Goal: Book appointment/travel/reservation

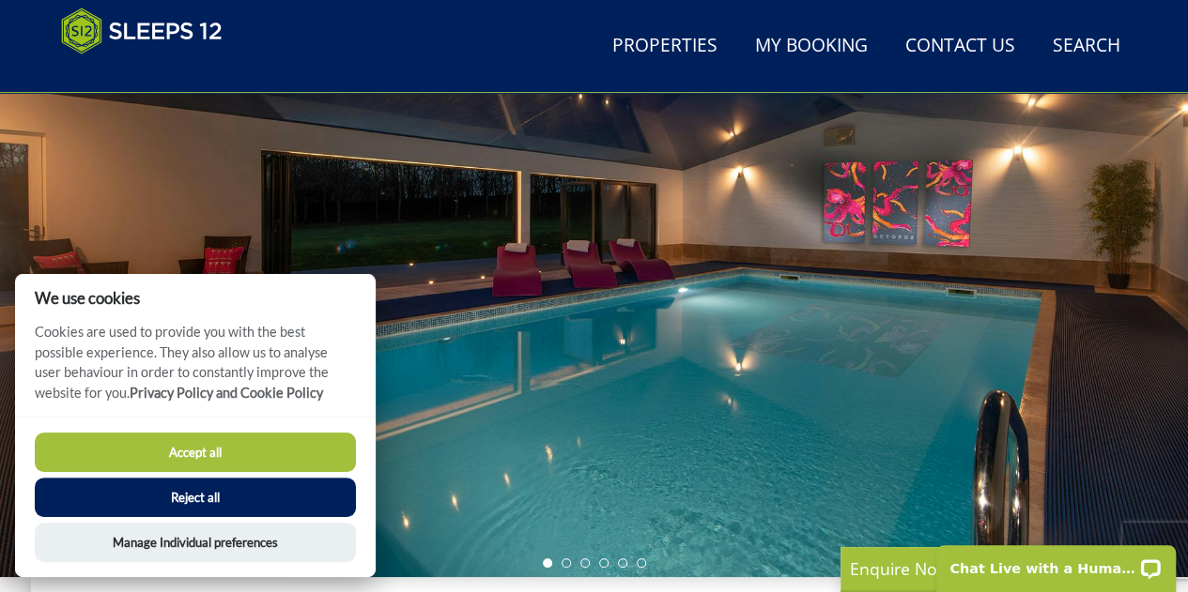
scroll to position [240, 0]
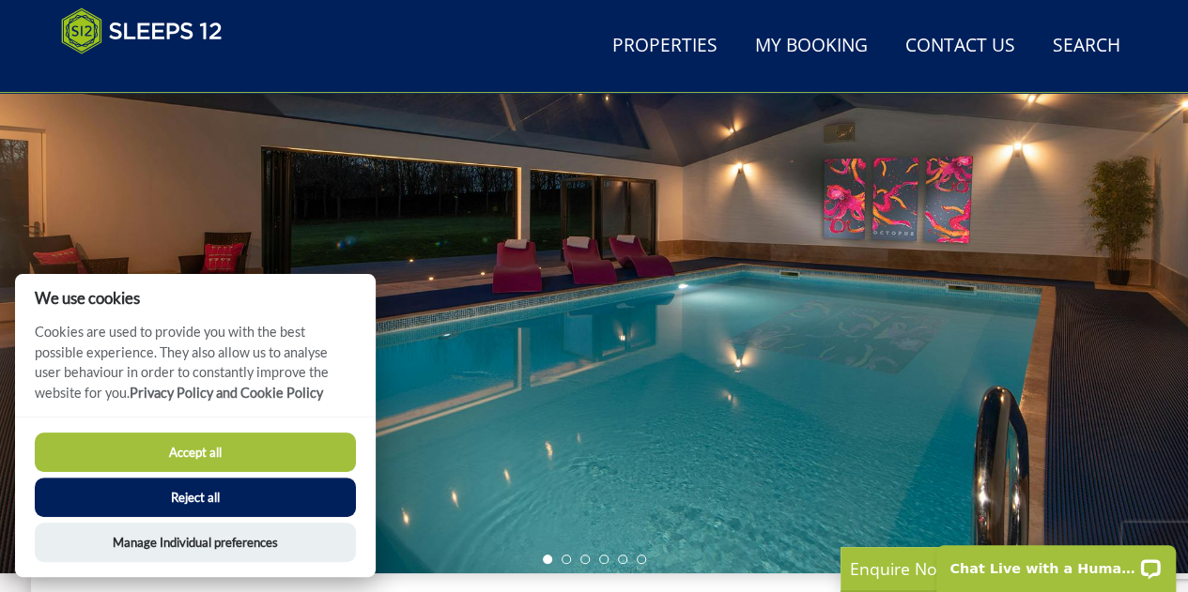
click at [253, 438] on button "Accept all" at bounding box center [195, 452] width 321 height 39
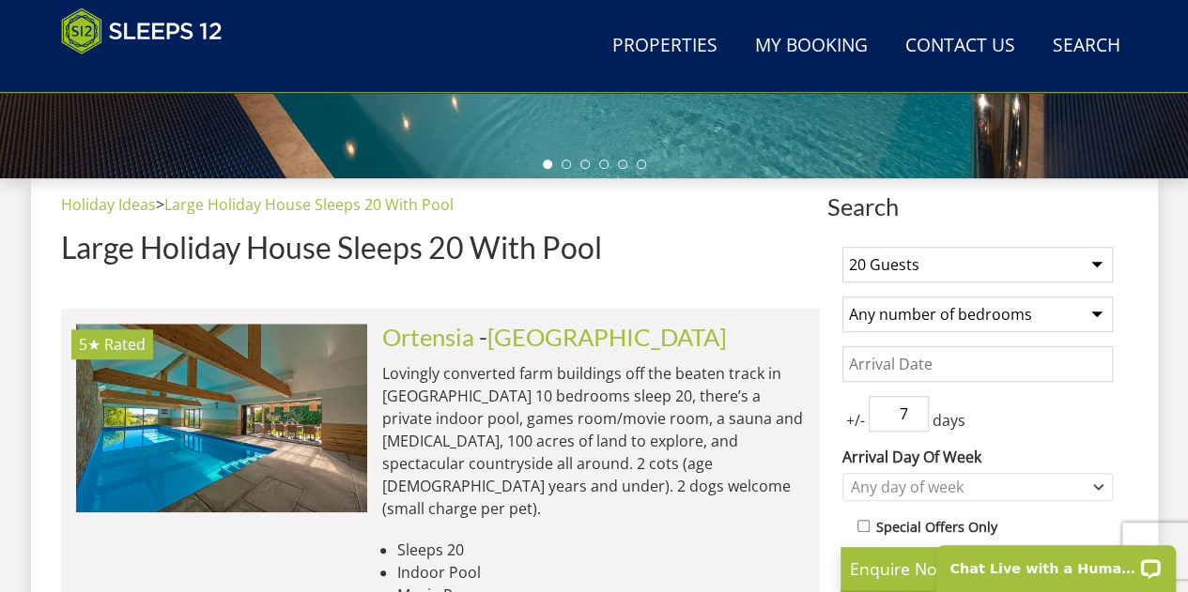
scroll to position [704, 0]
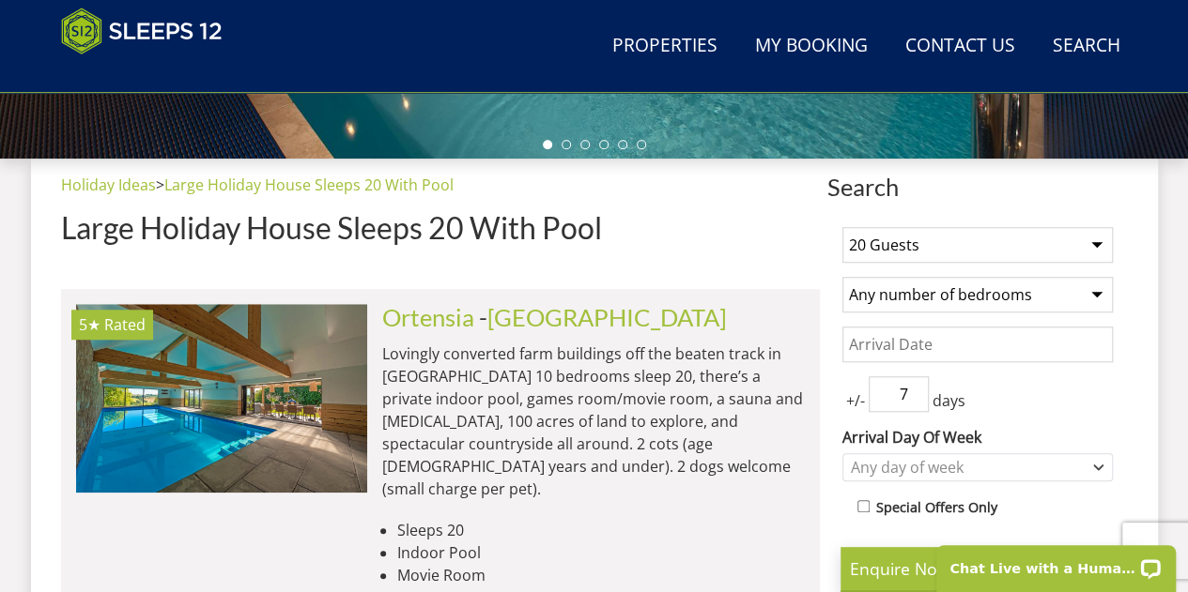
scroll to position [656, 0]
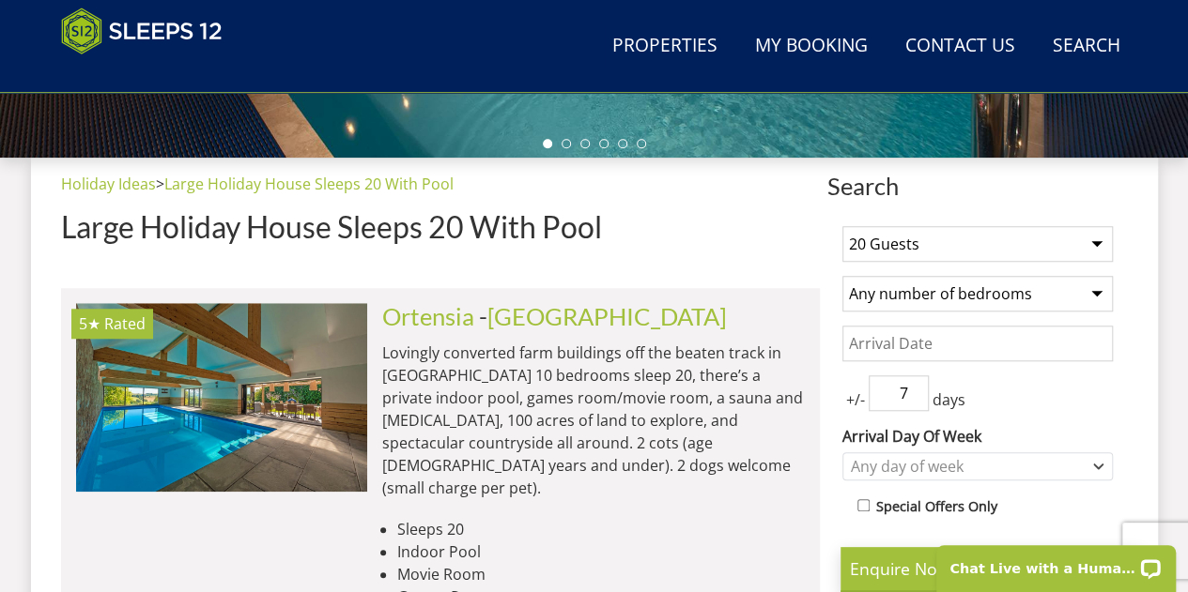
click at [916, 237] on select "1 Guest 2 Guests 3 Guests 4 Guests 5 Guests 6 Guests 7 Guests 8 Guests 9 Guests…" at bounding box center [977, 244] width 270 height 36
select select "12"
click at [842, 226] on select "1 Guest 2 Guests 3 Guests 4 Guests 5 Guests 6 Guests 7 Guests 8 Guests 9 Guests…" at bounding box center [977, 244] width 270 height 36
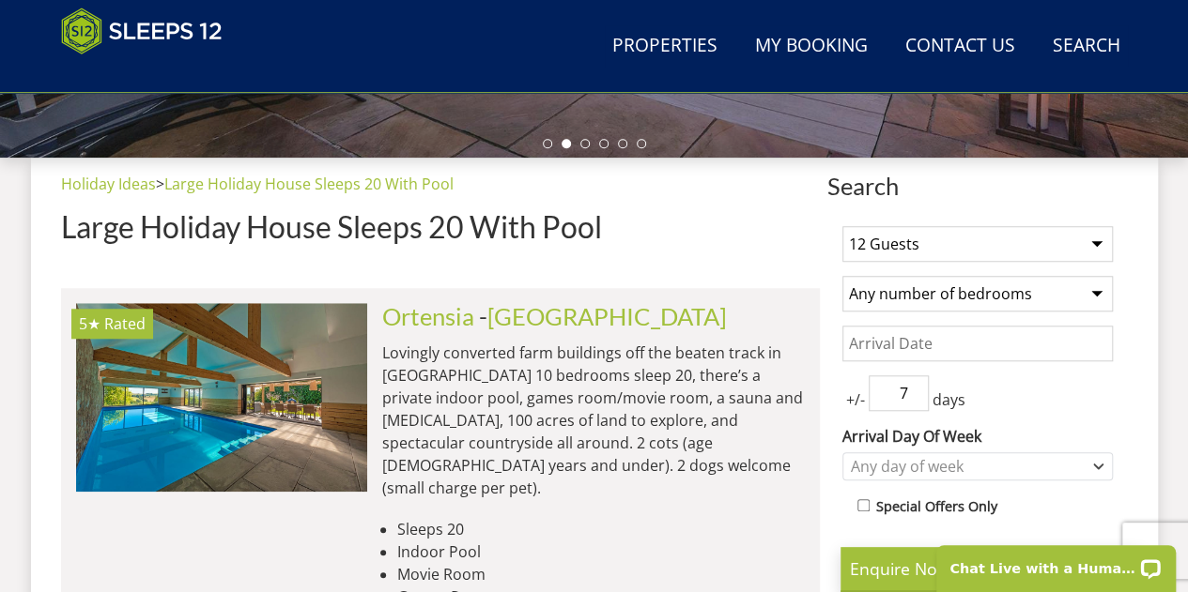
click at [969, 294] on select "Any number of bedrooms 4 Bedrooms 5 Bedrooms 6 Bedrooms 7 Bedrooms 8 Bedrooms 9…" at bounding box center [977, 294] width 270 height 36
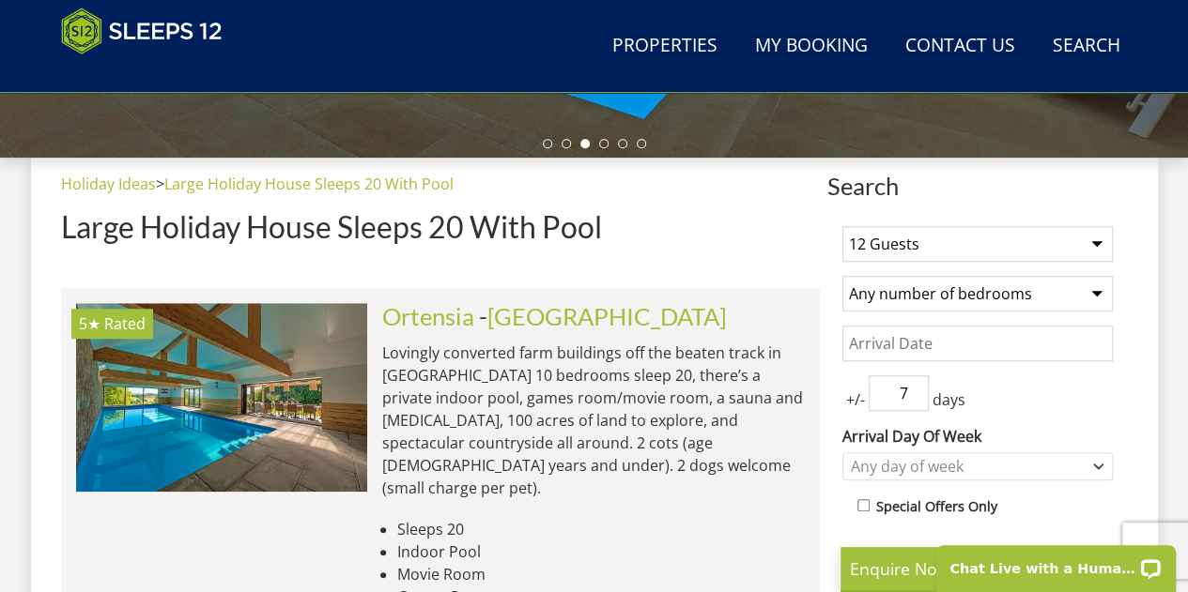
click at [842, 276] on select "Any number of bedrooms 4 Bedrooms 5 Bedrooms 6 Bedrooms 7 Bedrooms 8 Bedrooms 9…" at bounding box center [977, 294] width 270 height 36
click at [918, 289] on select "Any number of bedrooms 4 Bedrooms 5 Bedrooms 6 Bedrooms 7 Bedrooms 8 Bedrooms 9…" at bounding box center [977, 294] width 270 height 36
select select "5"
click at [842, 276] on select "Any number of bedrooms 4 Bedrooms 5 Bedrooms 6 Bedrooms 7 Bedrooms 8 Bedrooms 9…" at bounding box center [977, 294] width 270 height 36
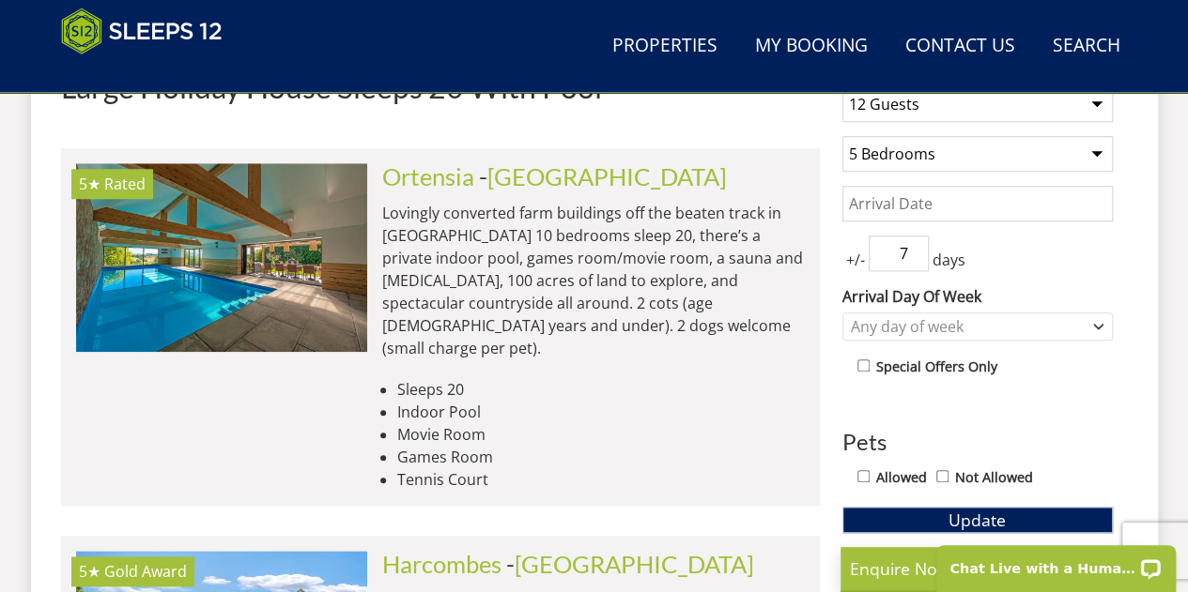
scroll to position [797, 0]
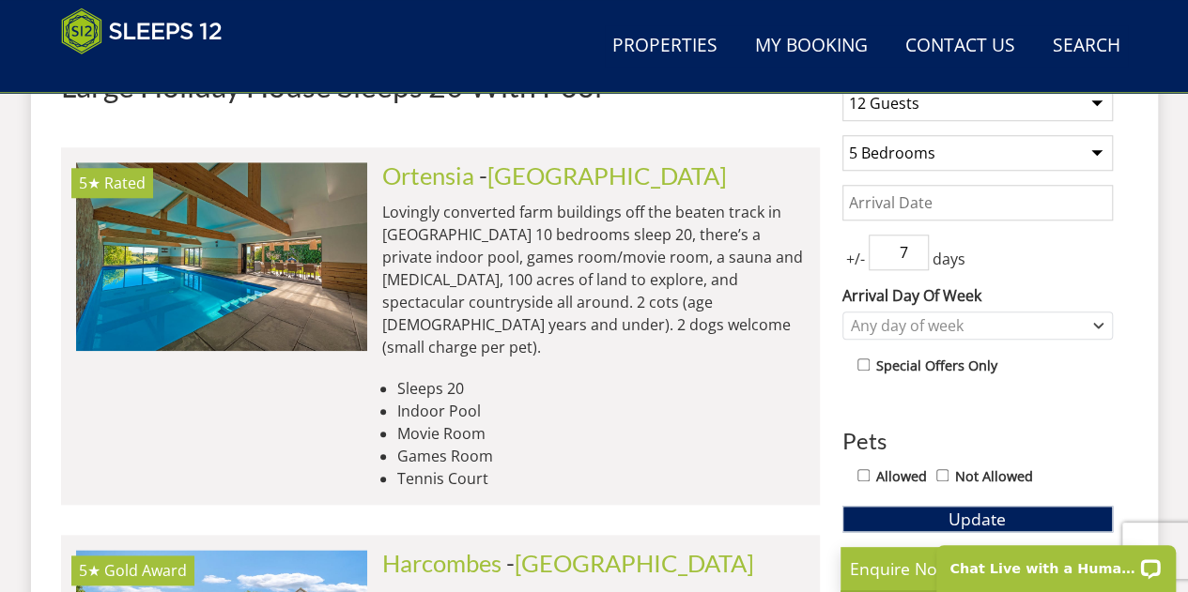
click at [905, 259] on input "7" at bounding box center [898, 253] width 60 height 36
click at [914, 256] on input "6" at bounding box center [898, 253] width 60 height 36
click at [914, 256] on input "5" at bounding box center [898, 253] width 60 height 36
click at [914, 256] on input "4" at bounding box center [898, 253] width 60 height 36
click at [914, 256] on input "3" at bounding box center [898, 253] width 60 height 36
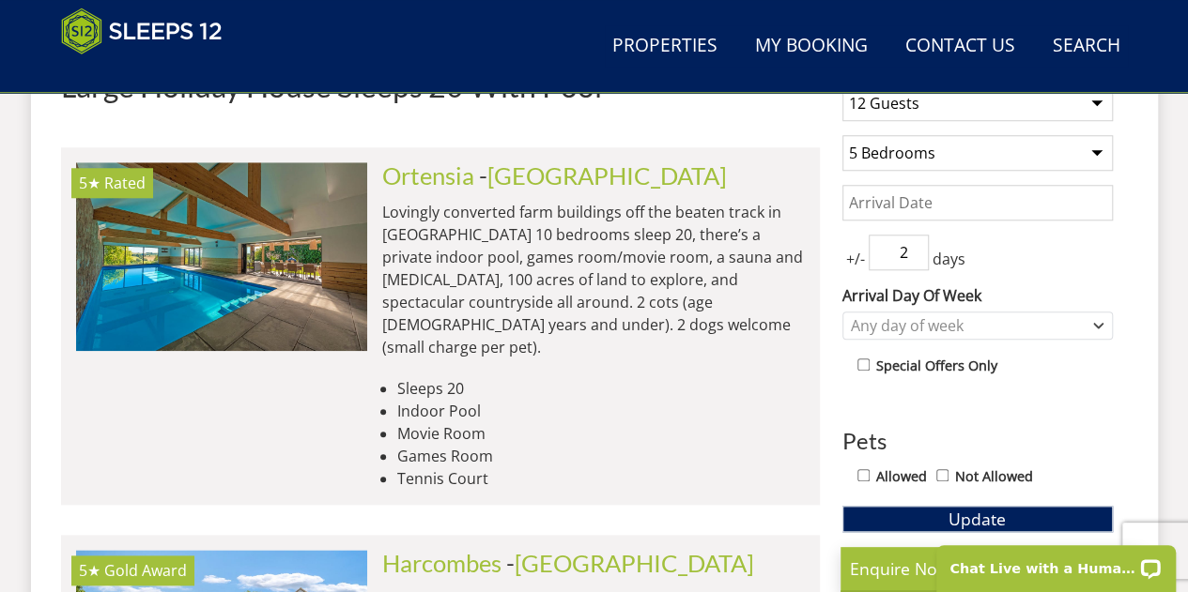
type input "2"
click at [914, 256] on input "2" at bounding box center [898, 253] width 60 height 36
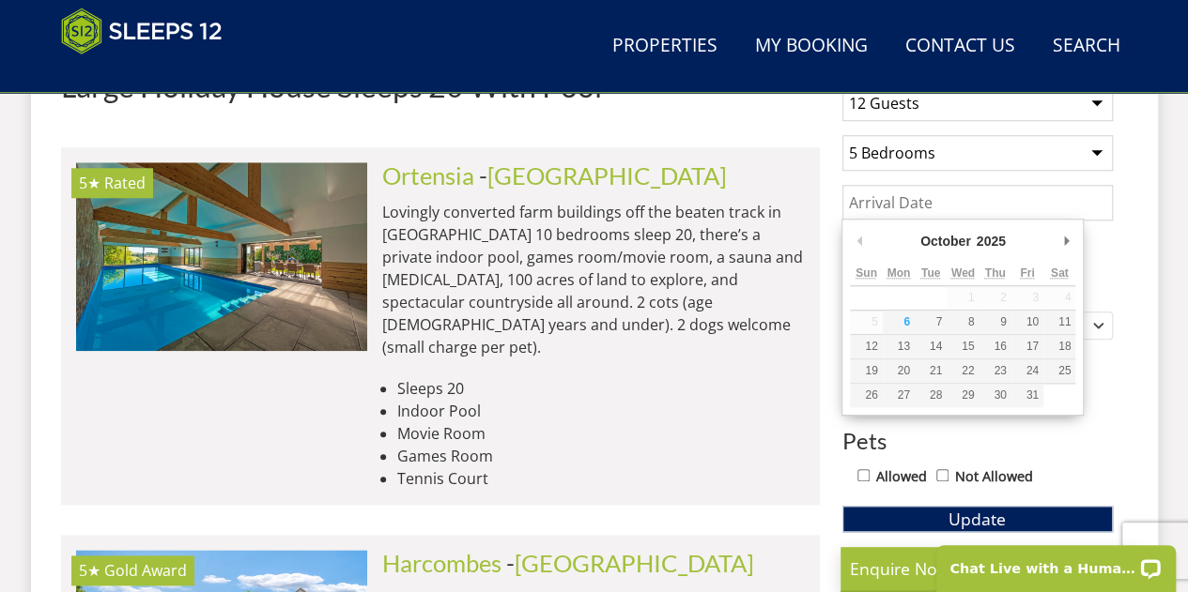
click at [882, 195] on input "Date" at bounding box center [977, 203] width 270 height 36
type input "[DATE]"
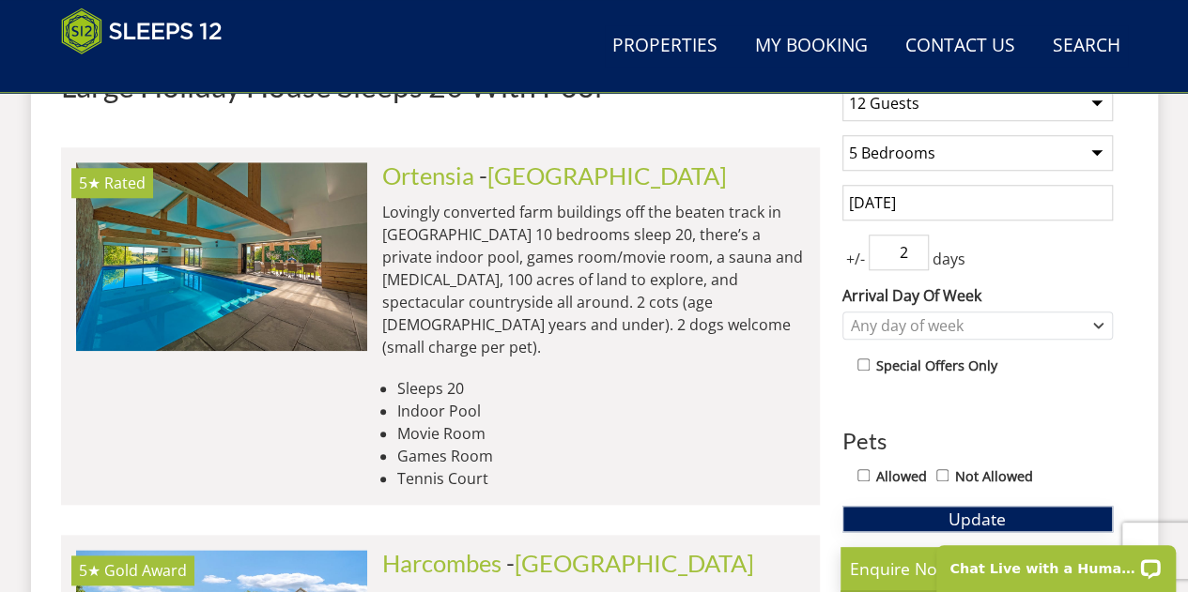
click at [963, 516] on span "Update" at bounding box center [976, 519] width 57 height 23
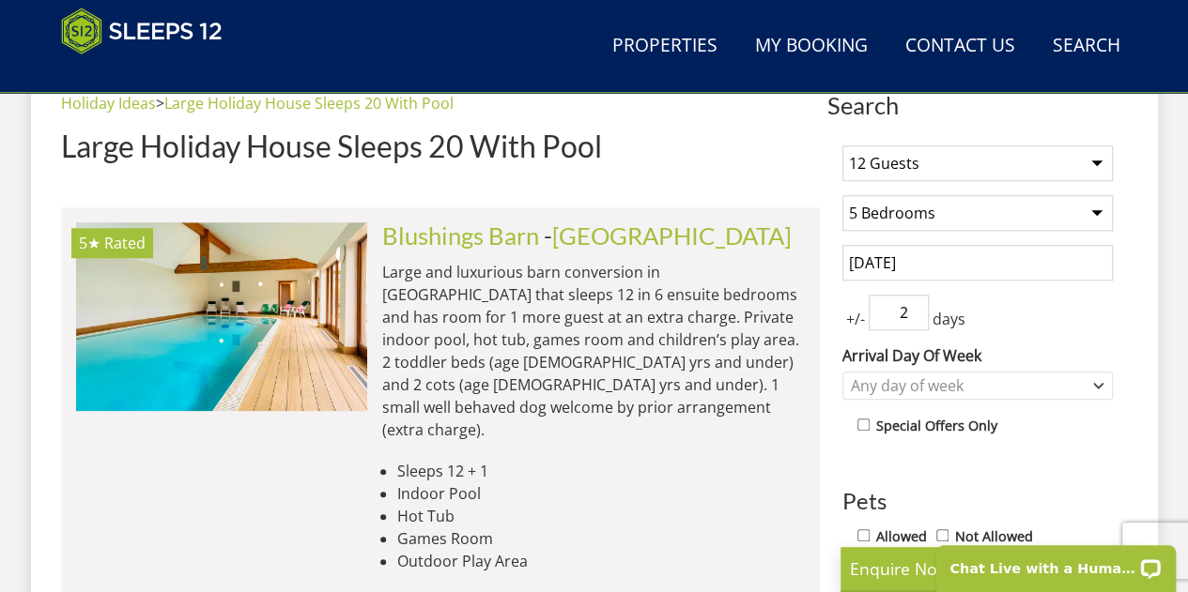
scroll to position [736, 0]
click at [597, 244] on link "[GEOGRAPHIC_DATA]" at bounding box center [671, 236] width 239 height 28
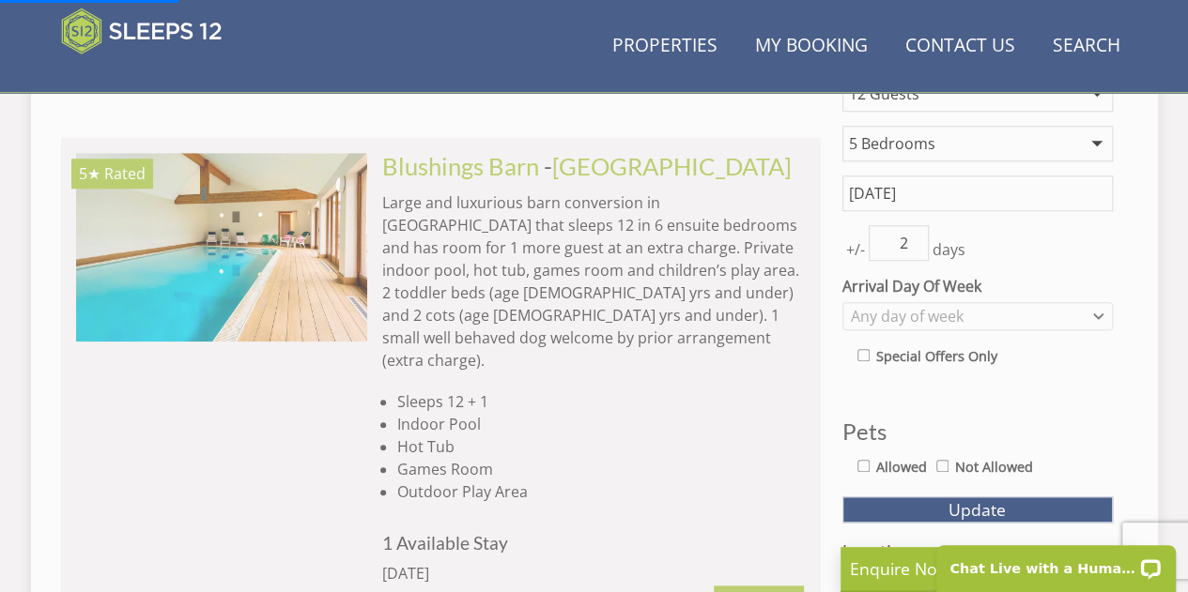
scroll to position [781, 0]
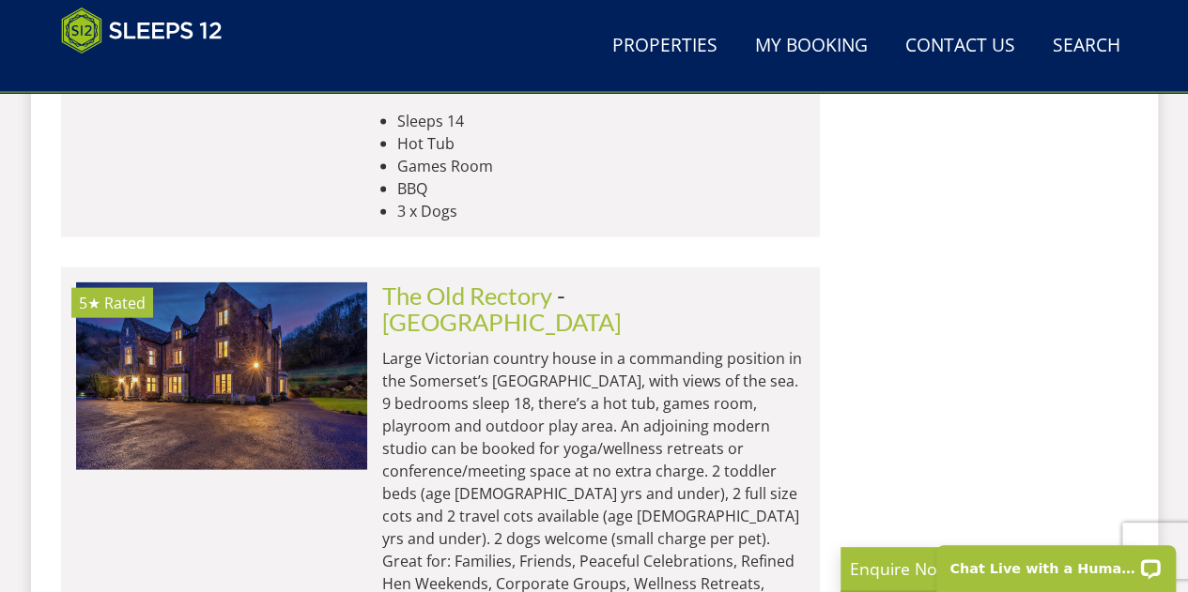
scroll to position [2045, 0]
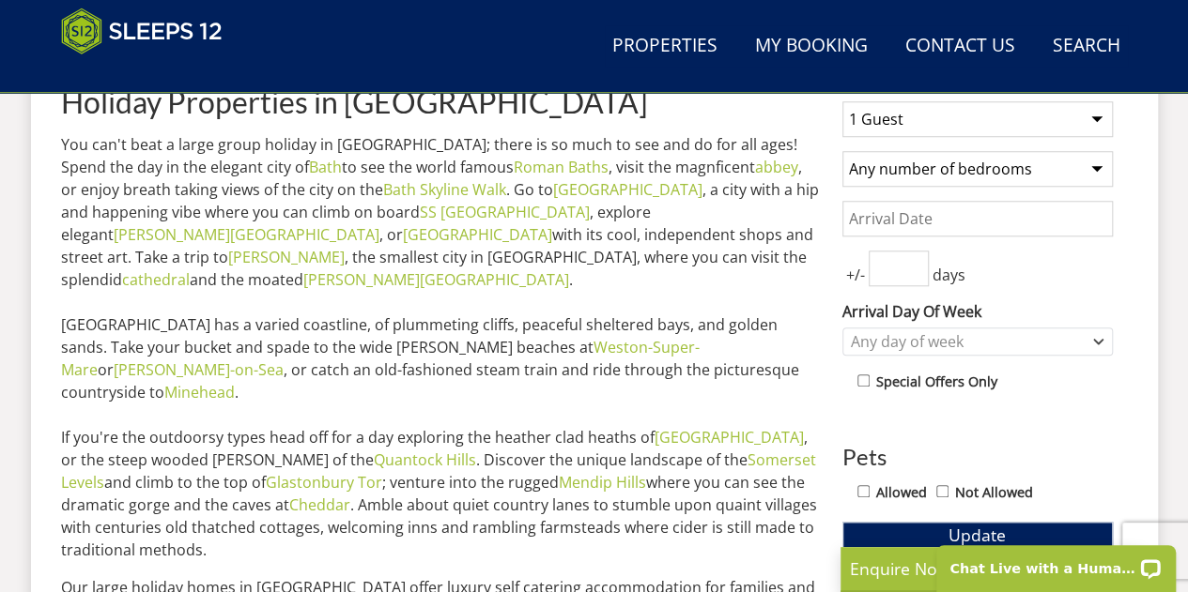
select select "12"
select select "5"
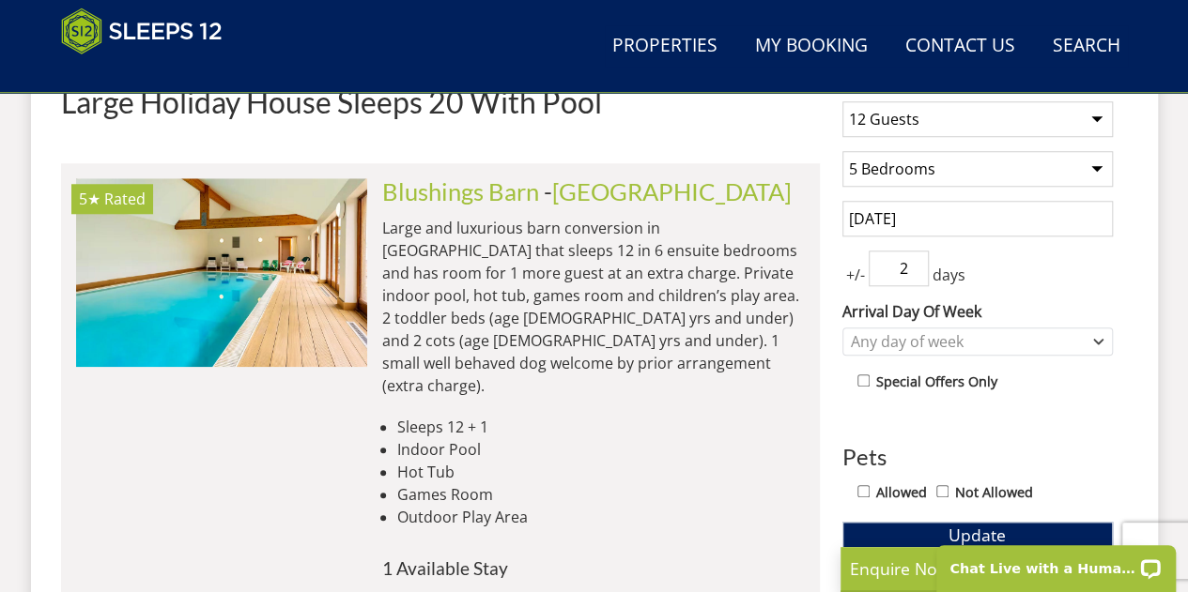
scroll to position [0, 0]
click at [458, 202] on link "Blushings Barn" at bounding box center [460, 191] width 157 height 28
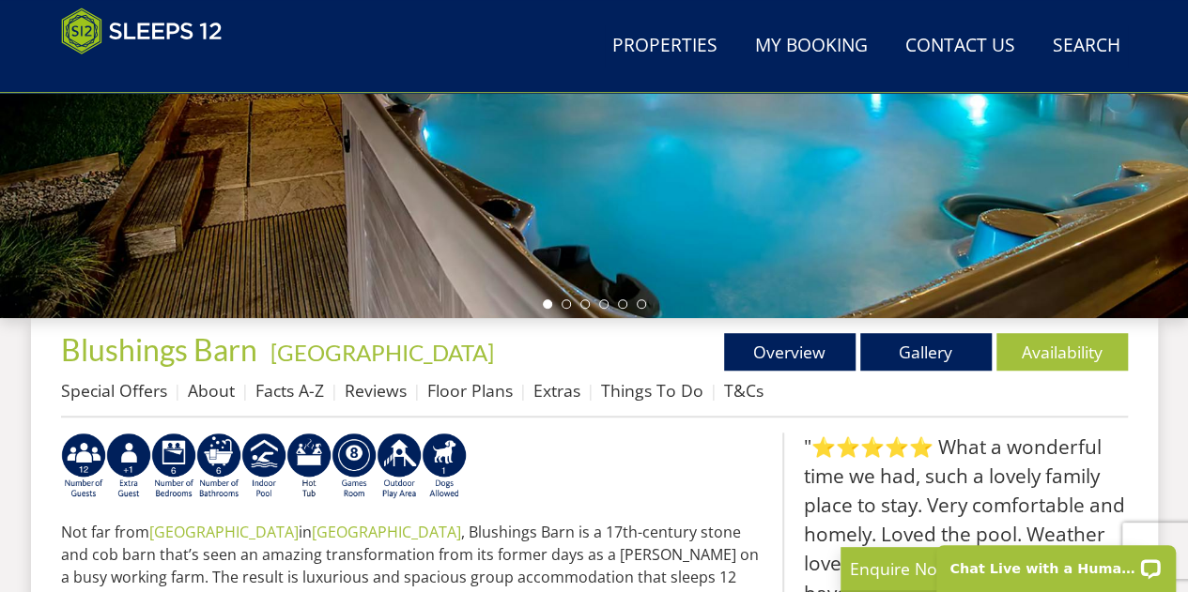
scroll to position [498, 0]
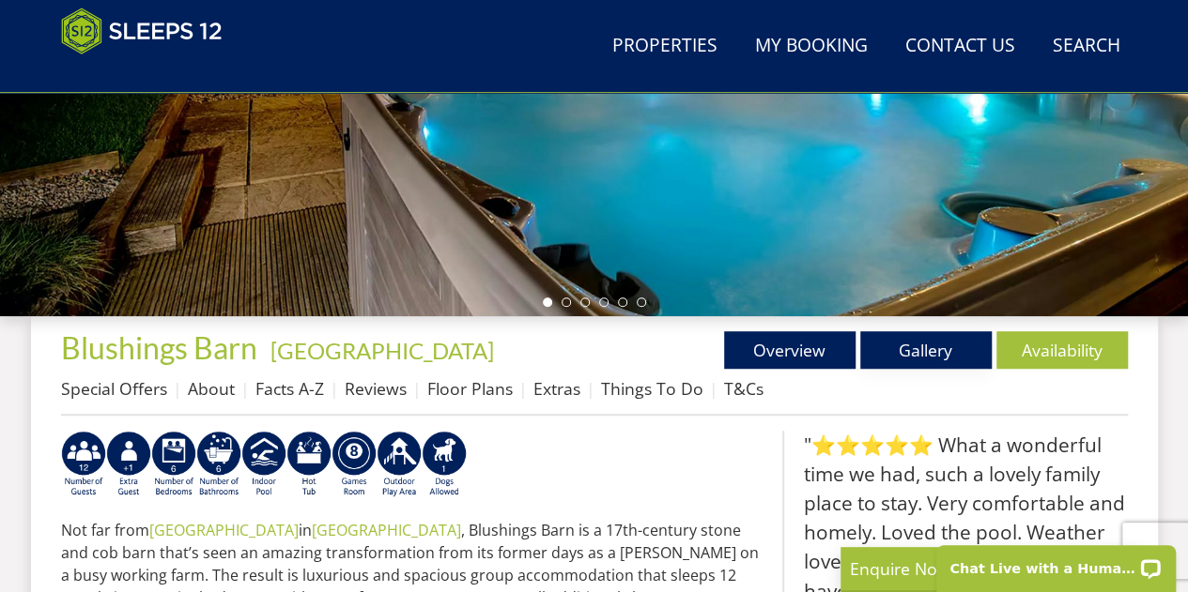
click at [939, 357] on link "Gallery" at bounding box center [925, 350] width 131 height 38
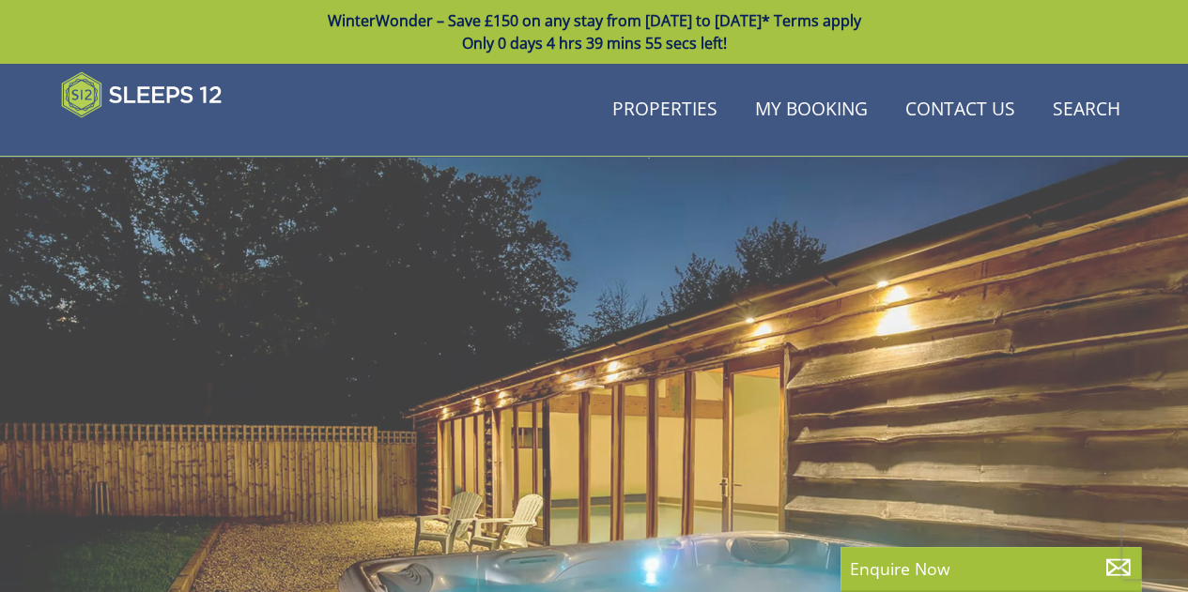
scroll to position [498, 0]
